Goal: Check status: Check status

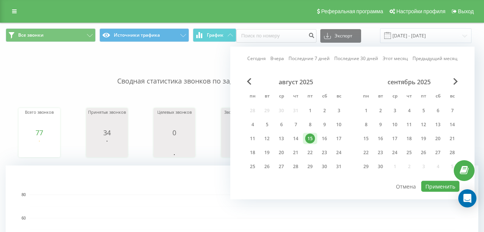
click at [261, 59] on link "Сегодня" at bounding box center [256, 58] width 19 height 7
click at [431, 184] on button "Применить" at bounding box center [440, 186] width 38 height 11
click at [0, 0] on div at bounding box center [0, 0] width 0 height 0
type input "[DATE] - [DATE]"
